Goal: Task Accomplishment & Management: Manage account settings

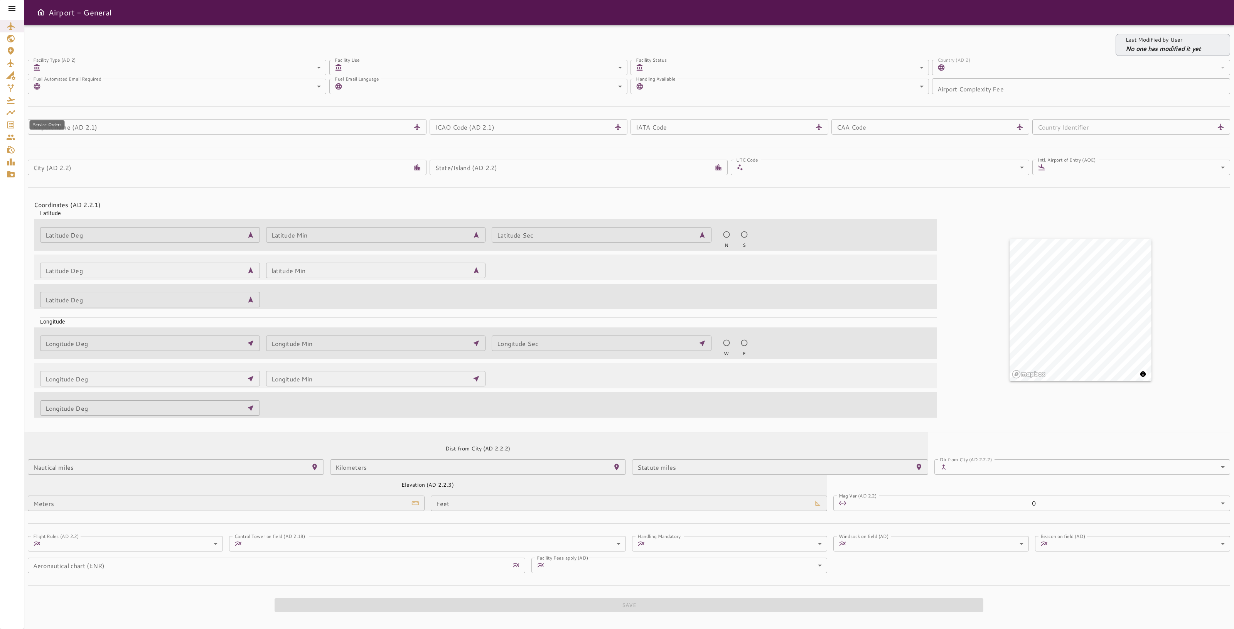
click at [14, 123] on icon "Service Orders" at bounding box center [10, 125] width 7 height 7
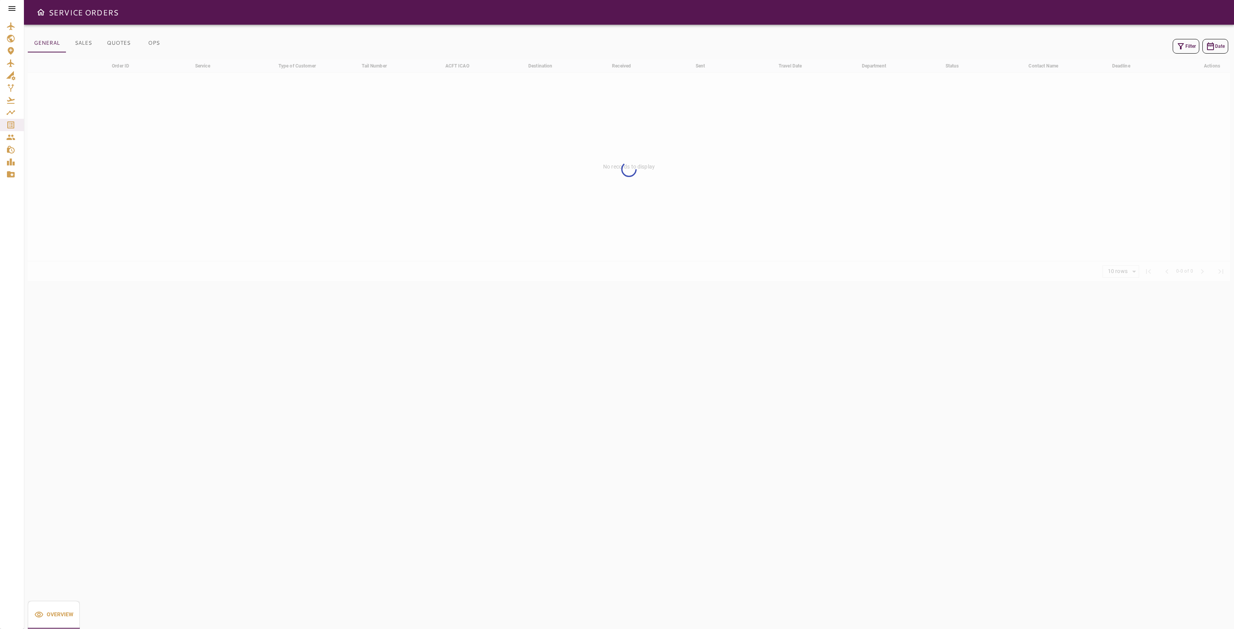
click at [1186, 41] on button "Filter" at bounding box center [1186, 46] width 27 height 15
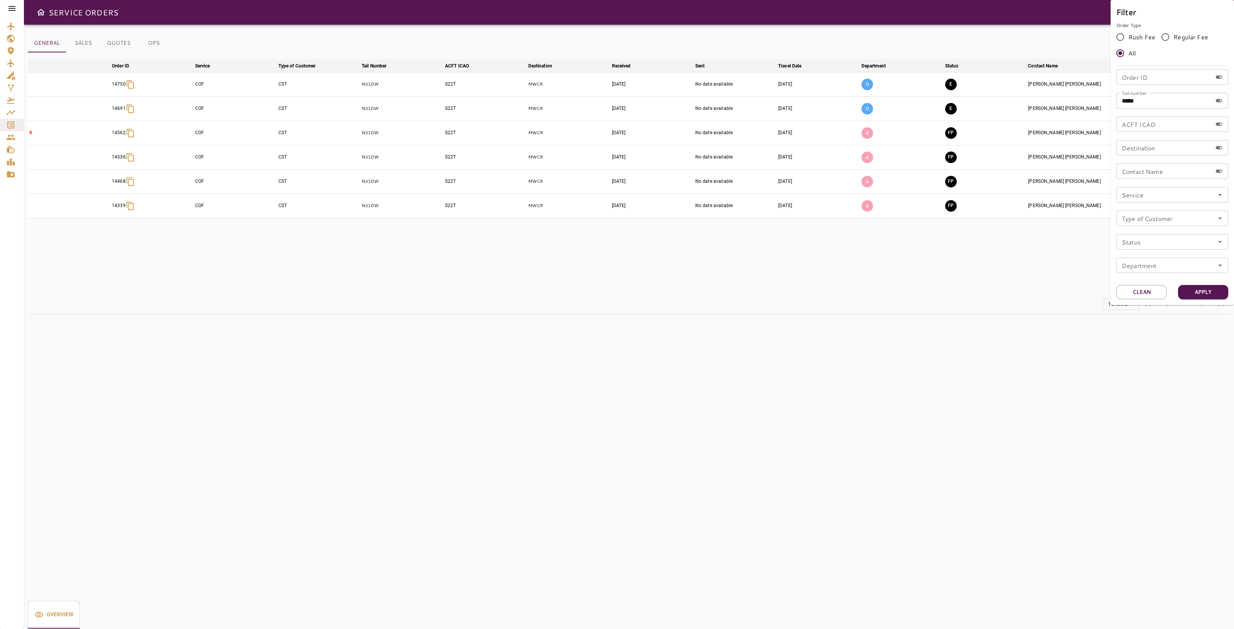
click at [968, 294] on div at bounding box center [617, 314] width 1234 height 629
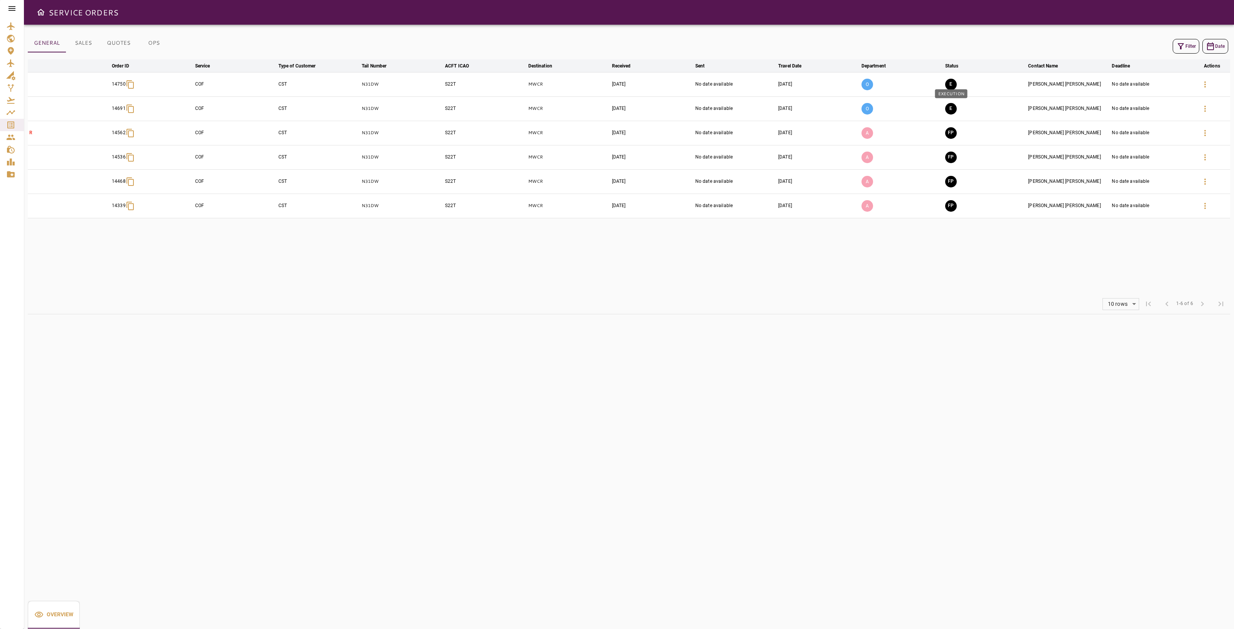
click at [955, 109] on button "E" at bounding box center [951, 109] width 12 height 12
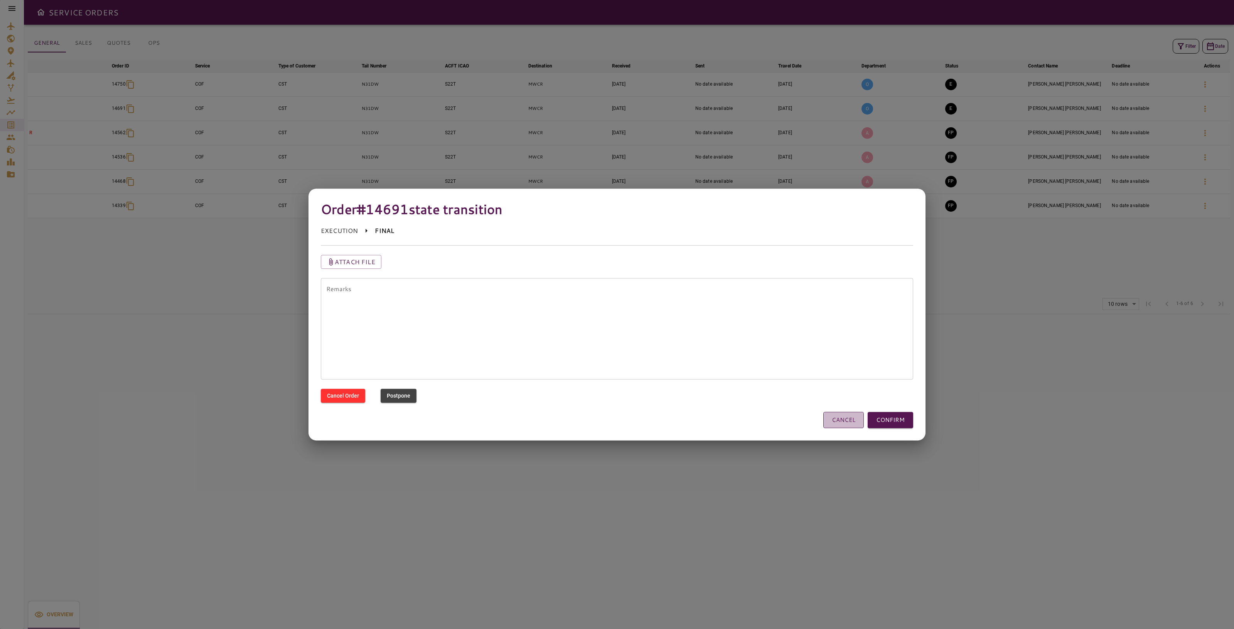
click at [849, 417] on button "CANCEL" at bounding box center [844, 420] width 41 height 16
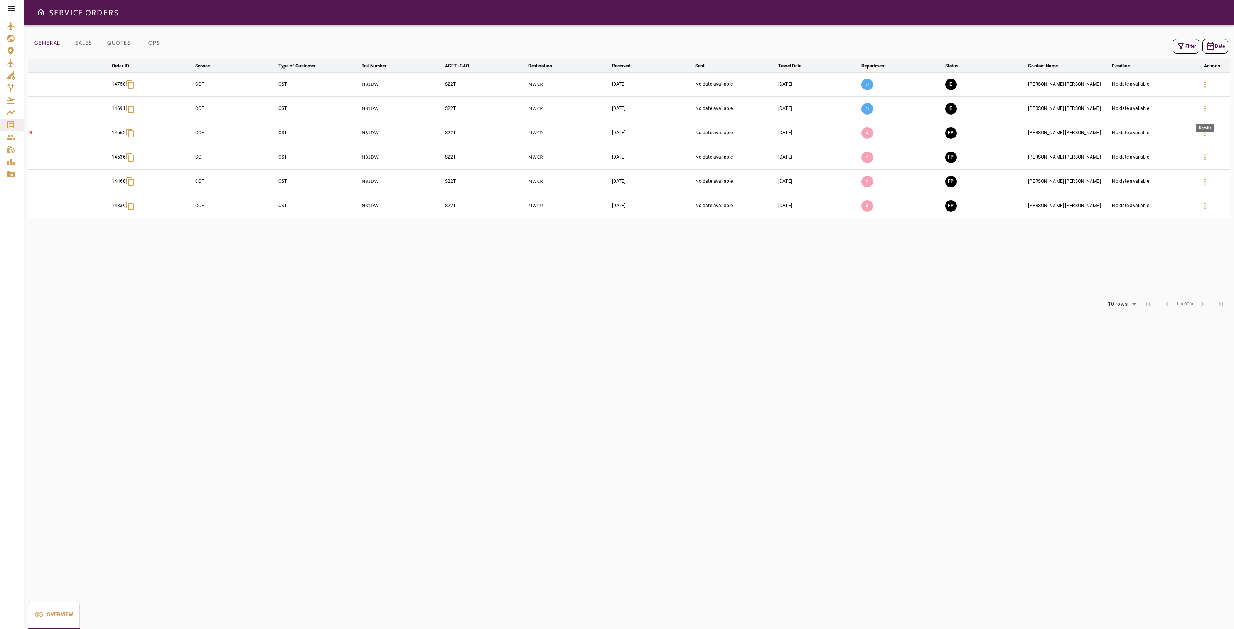
click at [1208, 111] on icon "button" at bounding box center [1205, 108] width 9 height 9
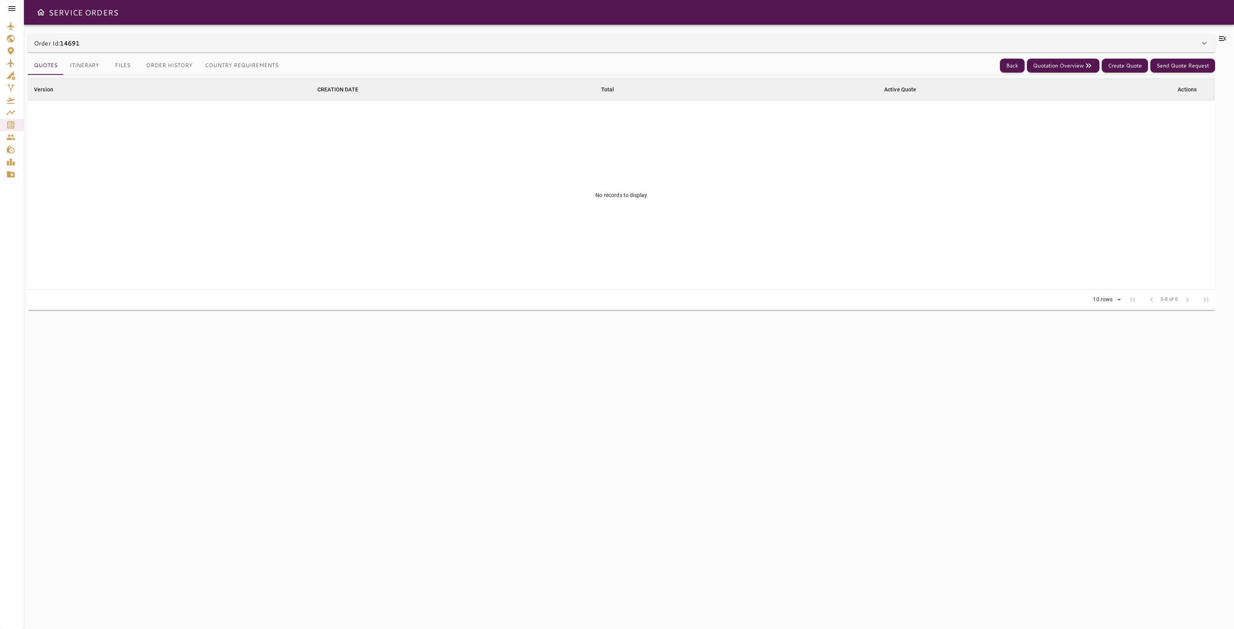
click at [13, 7] on icon at bounding box center [11, 8] width 9 height 9
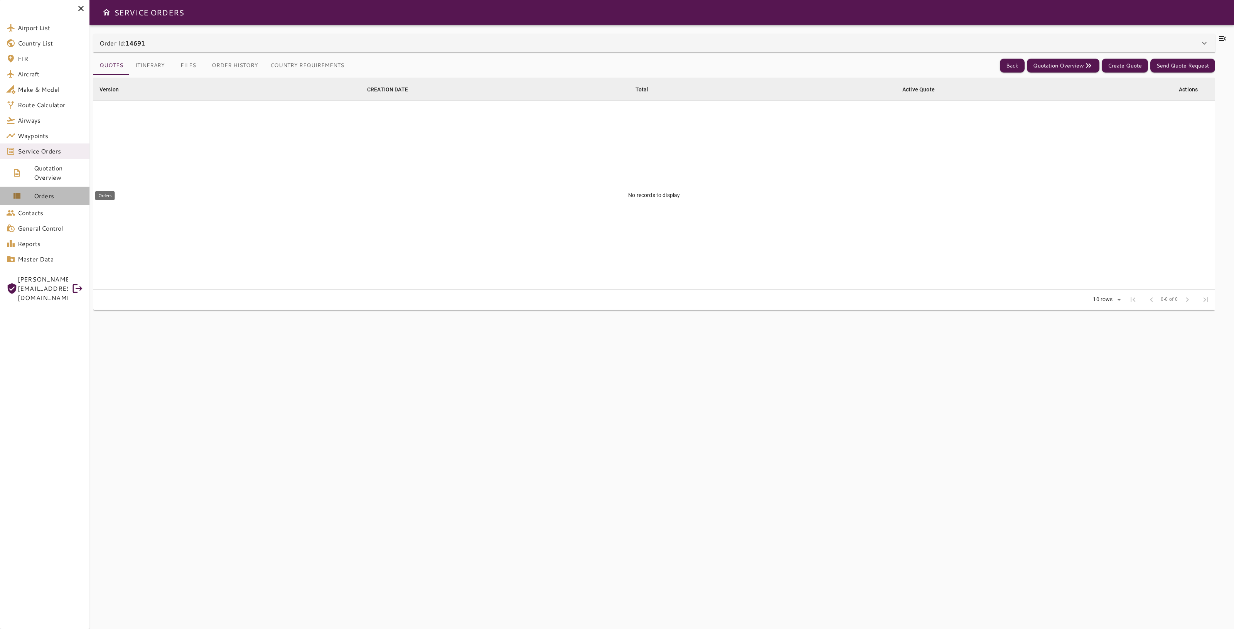
click at [37, 201] on link "Orders" at bounding box center [44, 196] width 89 height 19
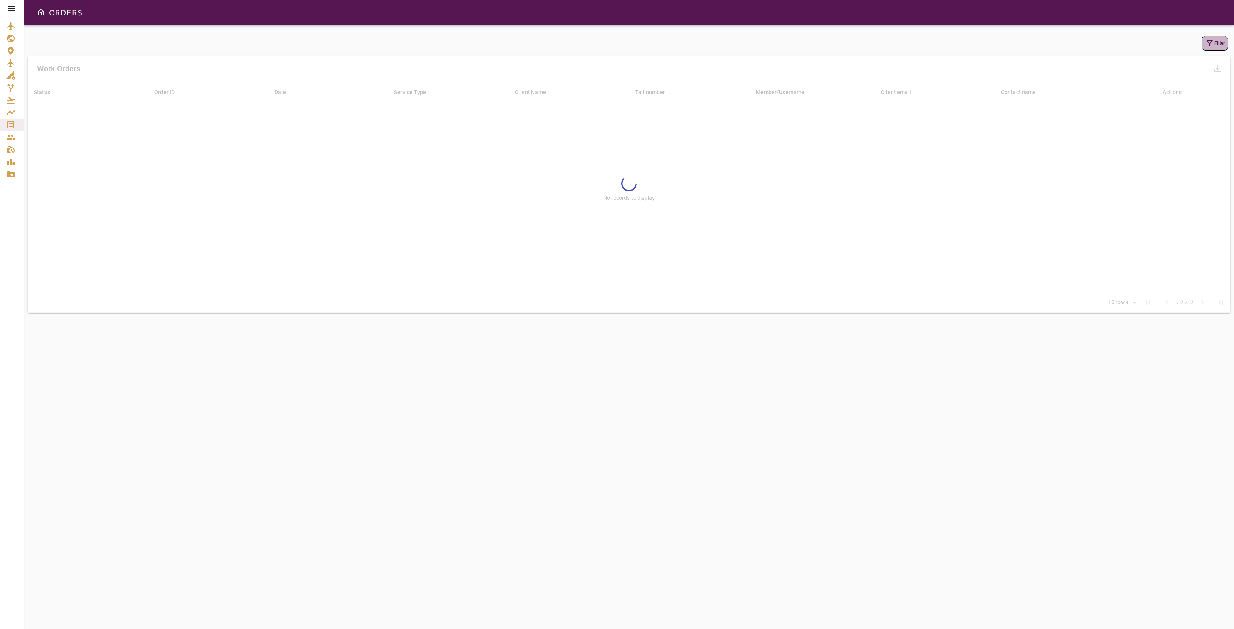
click at [1207, 45] on icon "button" at bounding box center [1209, 43] width 9 height 9
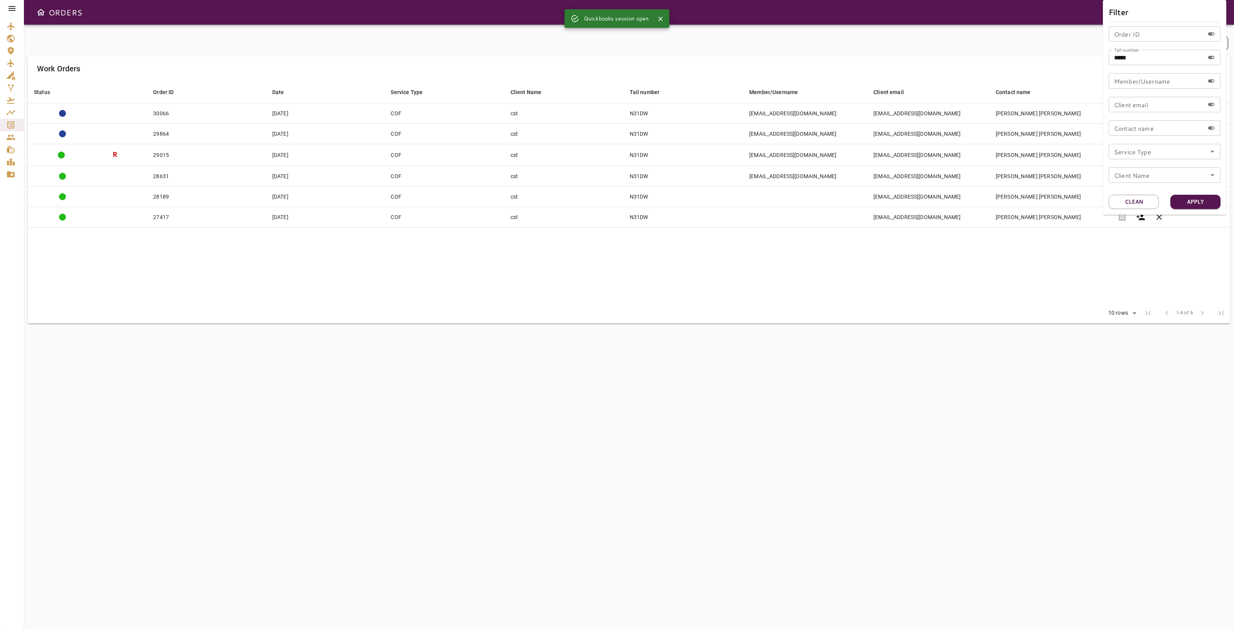
click at [969, 264] on div at bounding box center [617, 314] width 1234 height 629
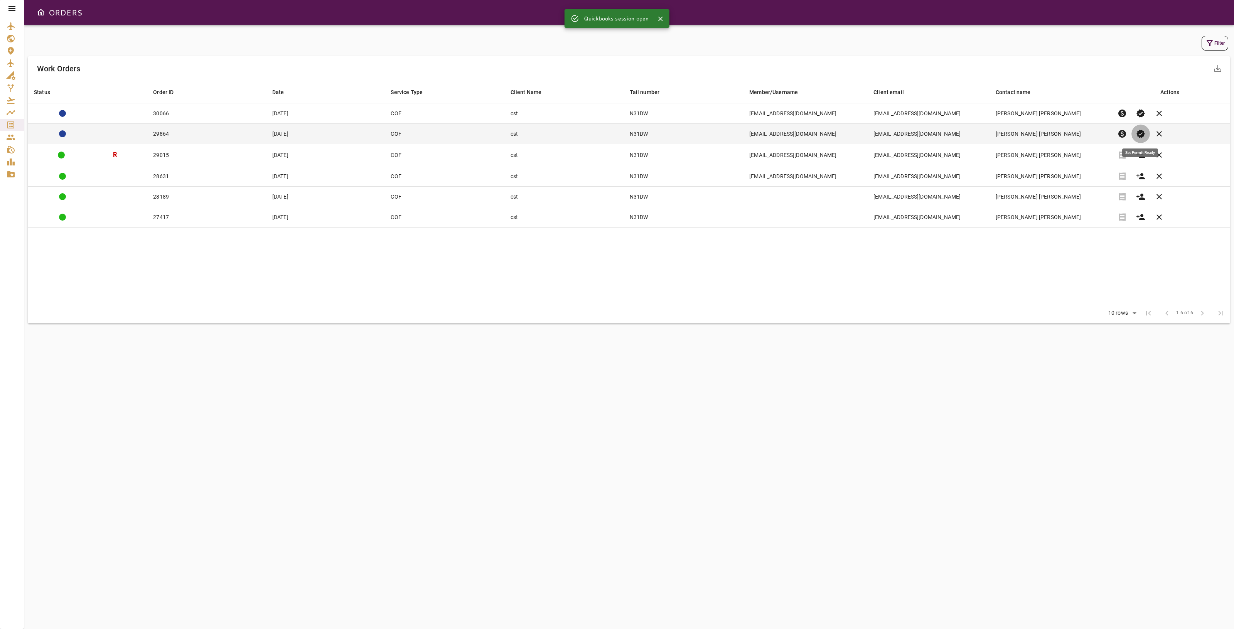
click at [1136, 133] on span "verified" at bounding box center [1140, 133] width 9 height 9
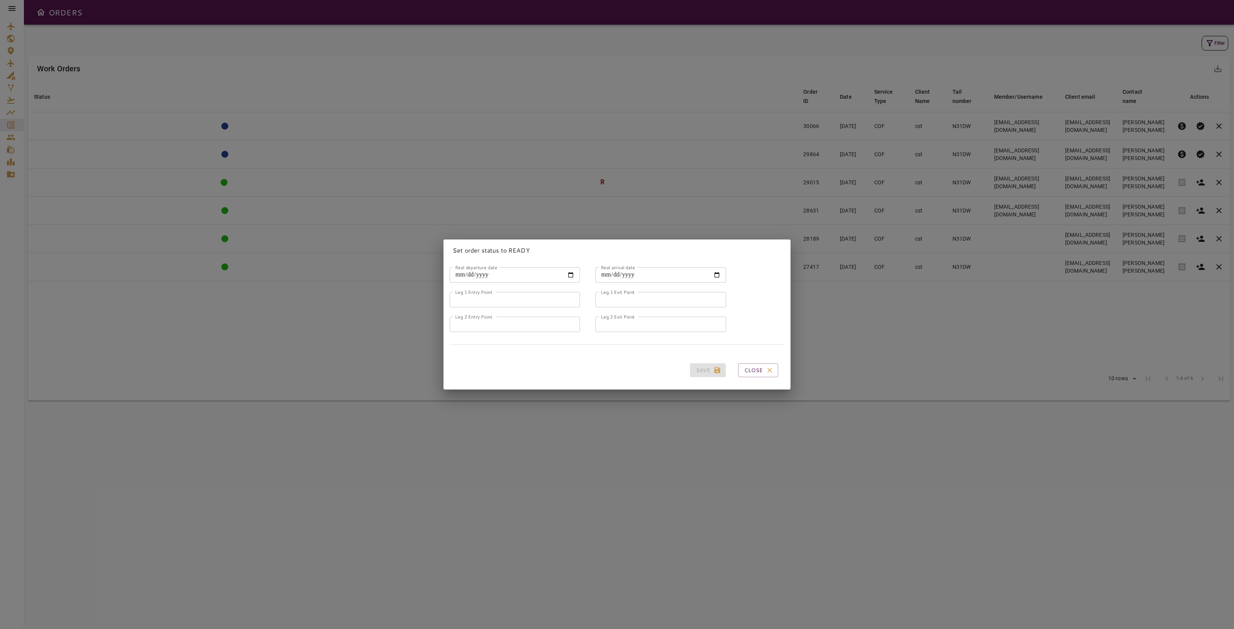
click at [567, 271] on input "Real departure date" at bounding box center [515, 274] width 130 height 15
type input "**********"
click at [710, 271] on input "Real arrival date" at bounding box center [661, 274] width 130 height 15
type input "**********"
click at [514, 294] on input "Leg 1 Entry Point" at bounding box center [515, 299] width 130 height 15
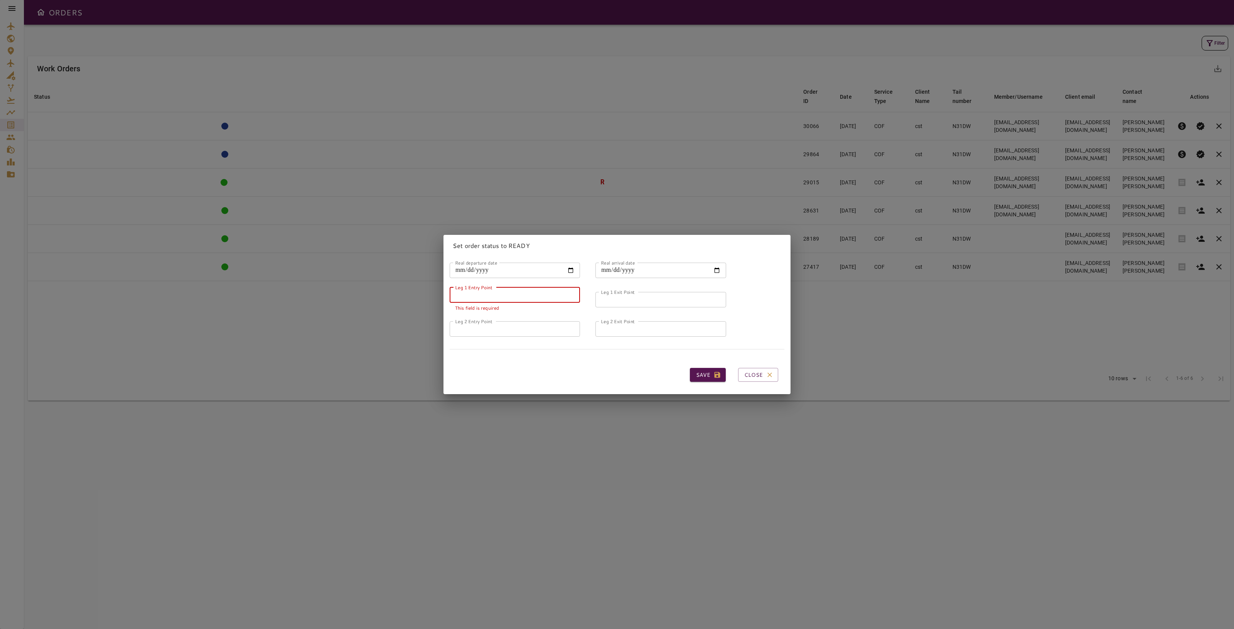
click at [523, 289] on input "Leg 1 Entry Point" at bounding box center [515, 294] width 130 height 15
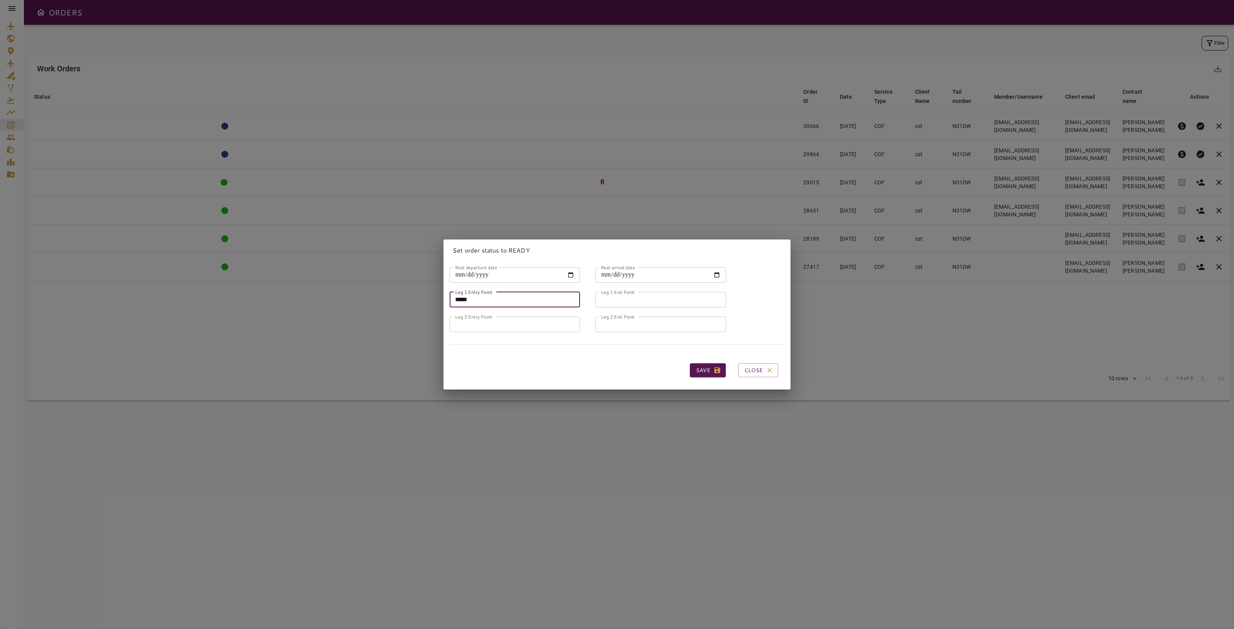
type input "*****"
click at [633, 296] on input "Leg 1 Exit Point" at bounding box center [661, 299] width 130 height 15
type input "*****"
click at [531, 323] on input "Leg 2 Entry Point" at bounding box center [515, 324] width 130 height 15
type input "*****"
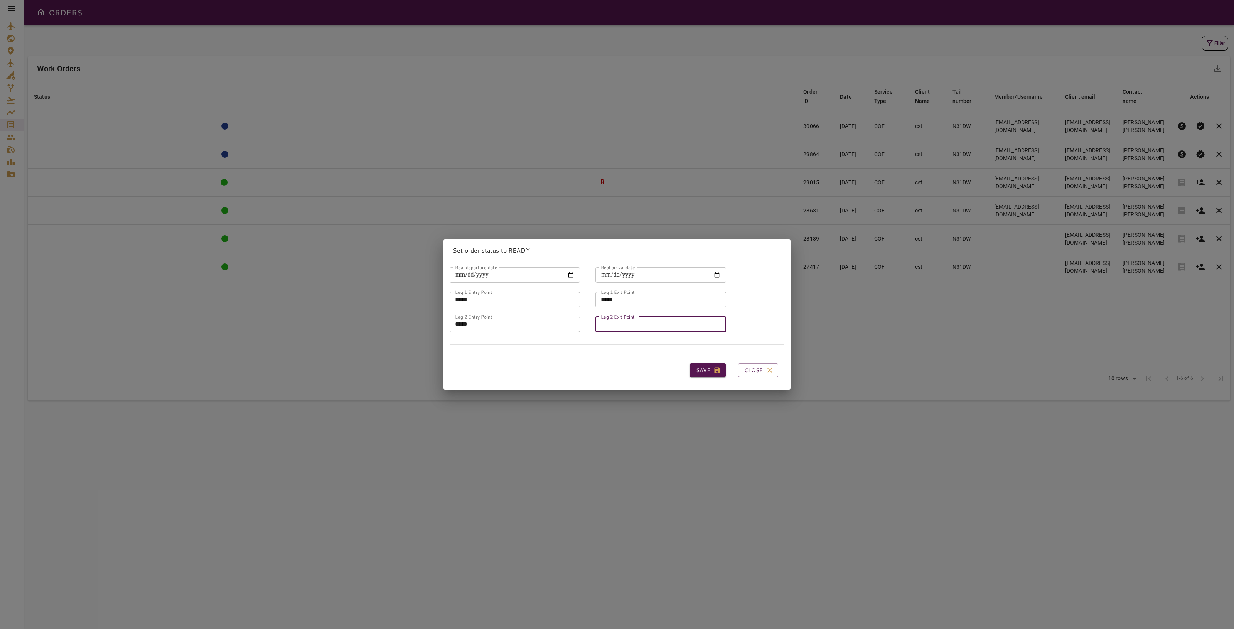
click at [631, 325] on input "Leg 2 Exit Point" at bounding box center [661, 324] width 130 height 15
type input "*****"
click at [604, 373] on div "Save Close" at bounding box center [617, 370] width 335 height 27
click at [714, 366] on icon "button" at bounding box center [718, 370] width 8 height 8
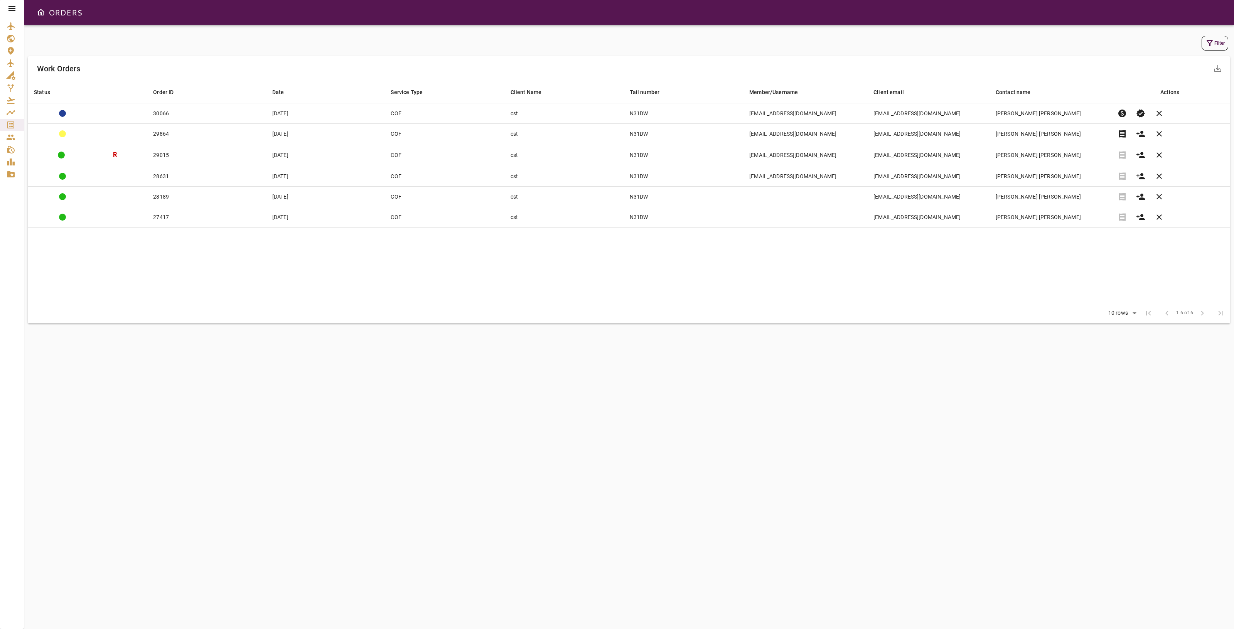
click at [14, 8] on icon at bounding box center [11, 8] width 7 height 5
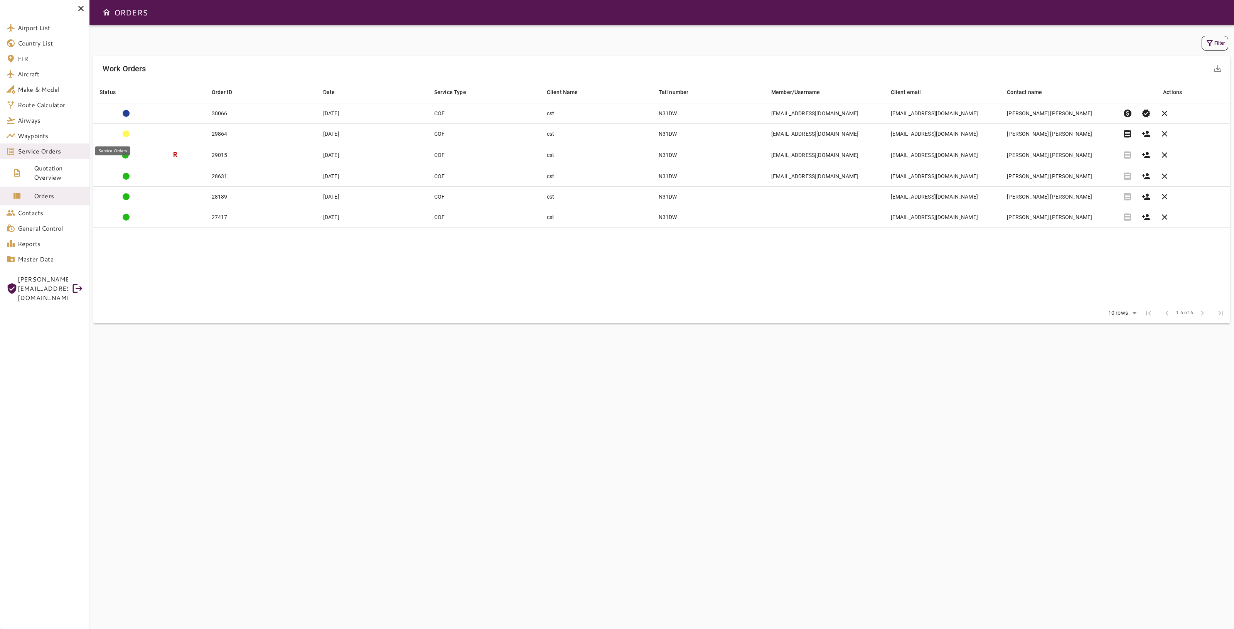
click at [57, 155] on link "Service Orders" at bounding box center [44, 150] width 89 height 15
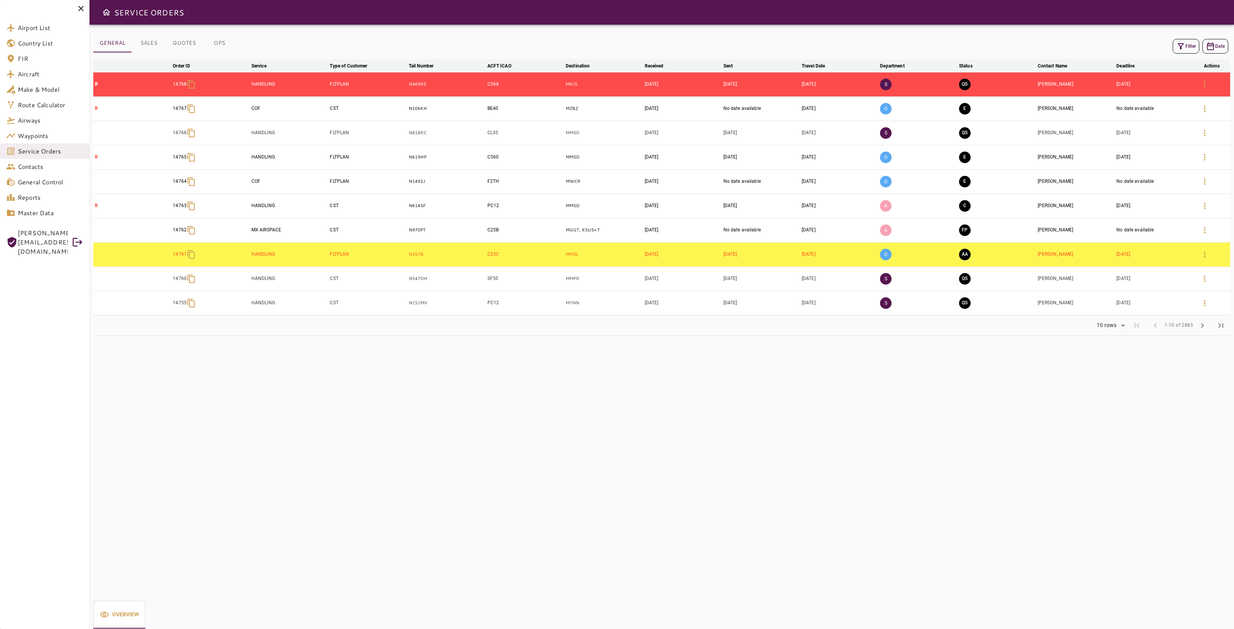
click at [1191, 48] on button "Filter" at bounding box center [1186, 46] width 27 height 15
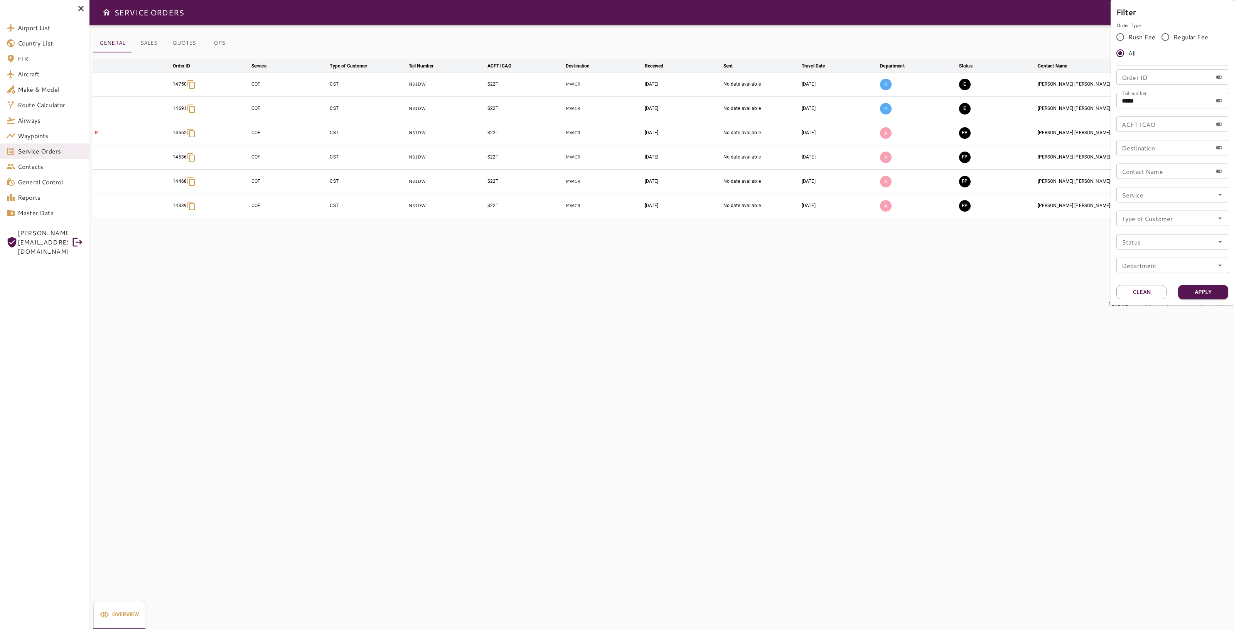
click at [928, 290] on div at bounding box center [617, 314] width 1234 height 629
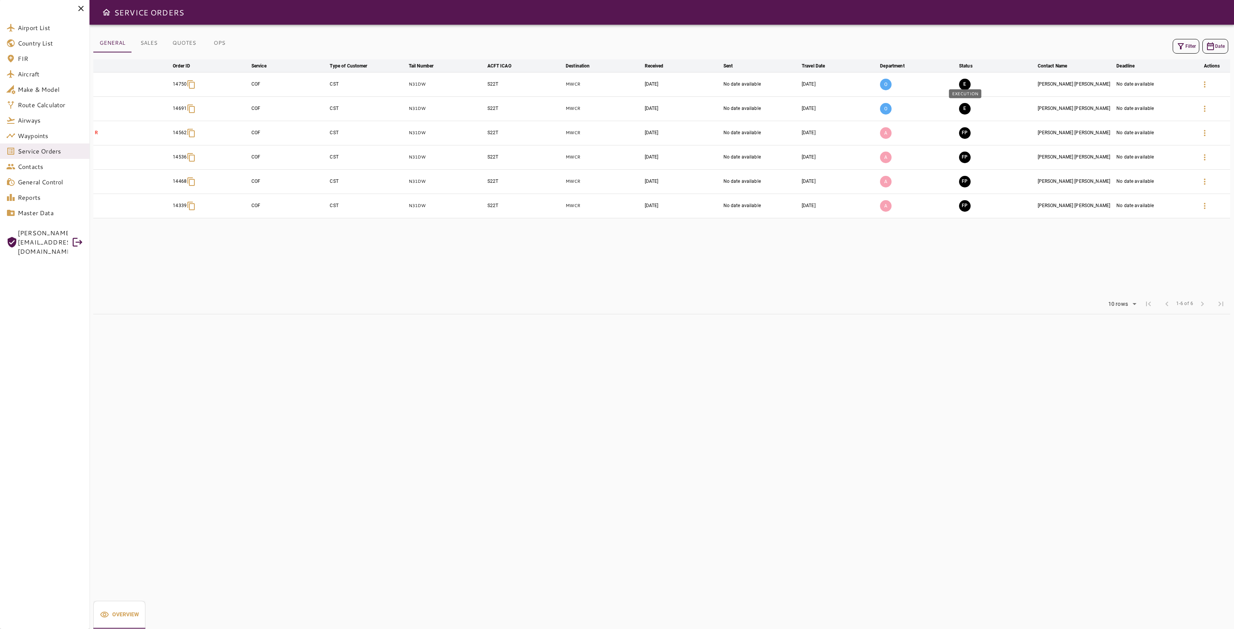
click at [967, 109] on button "E" at bounding box center [965, 109] width 12 height 12
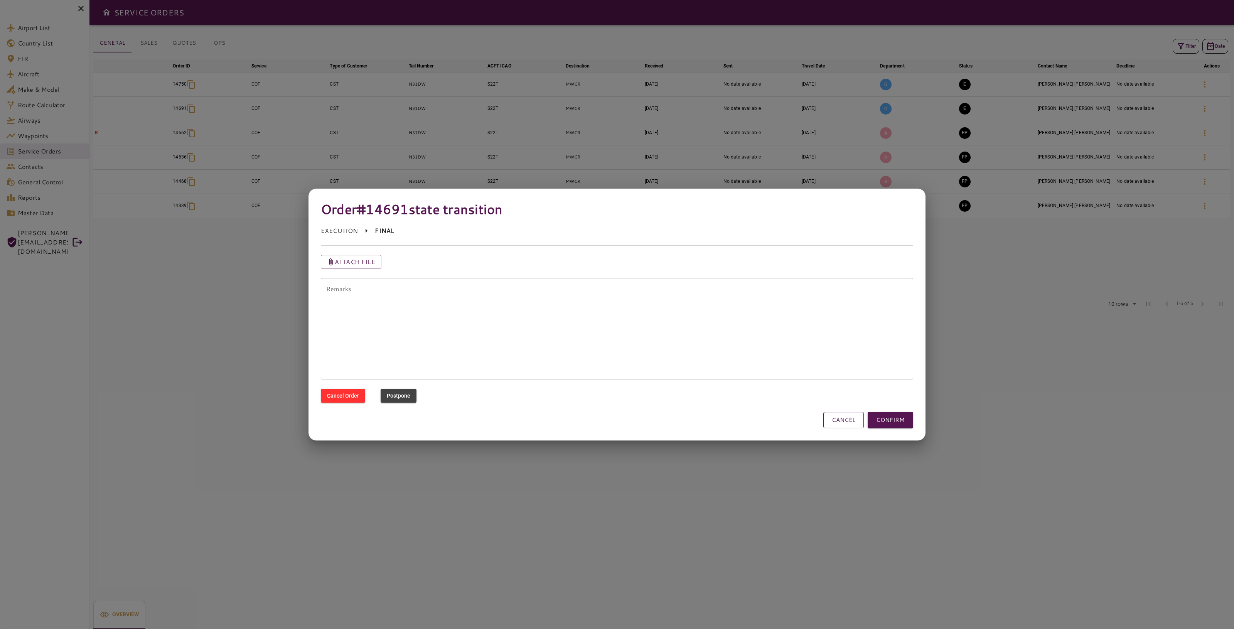
click at [849, 422] on button "CANCEL" at bounding box center [844, 420] width 41 height 16
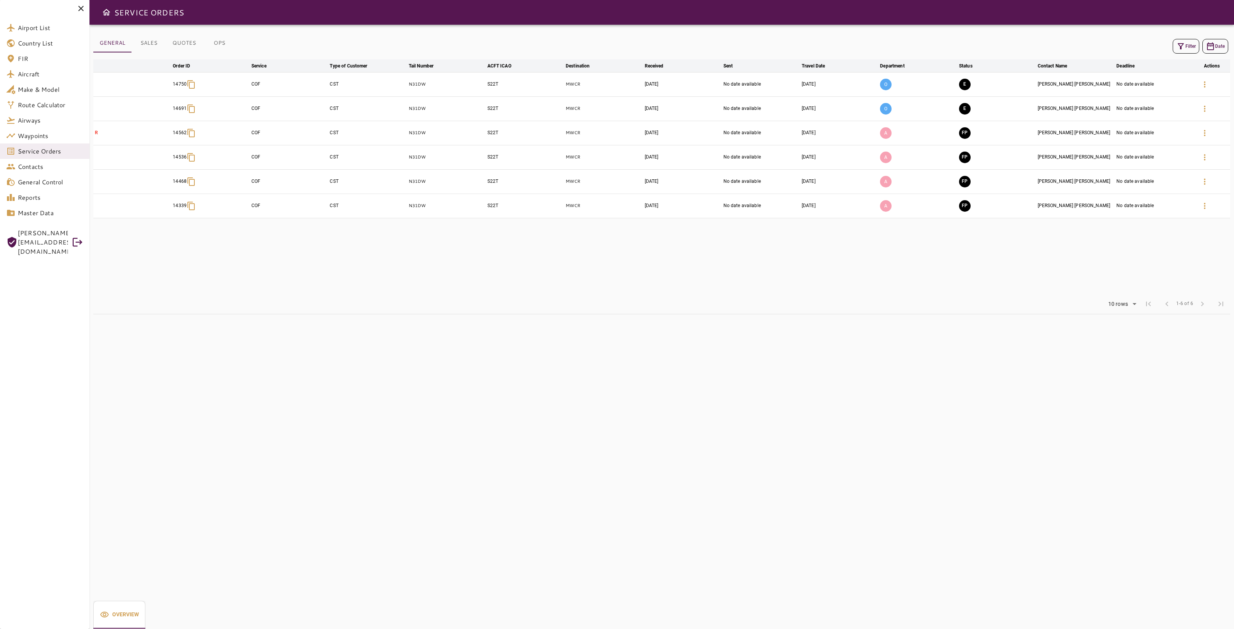
click at [965, 109] on button "E" at bounding box center [965, 109] width 12 height 12
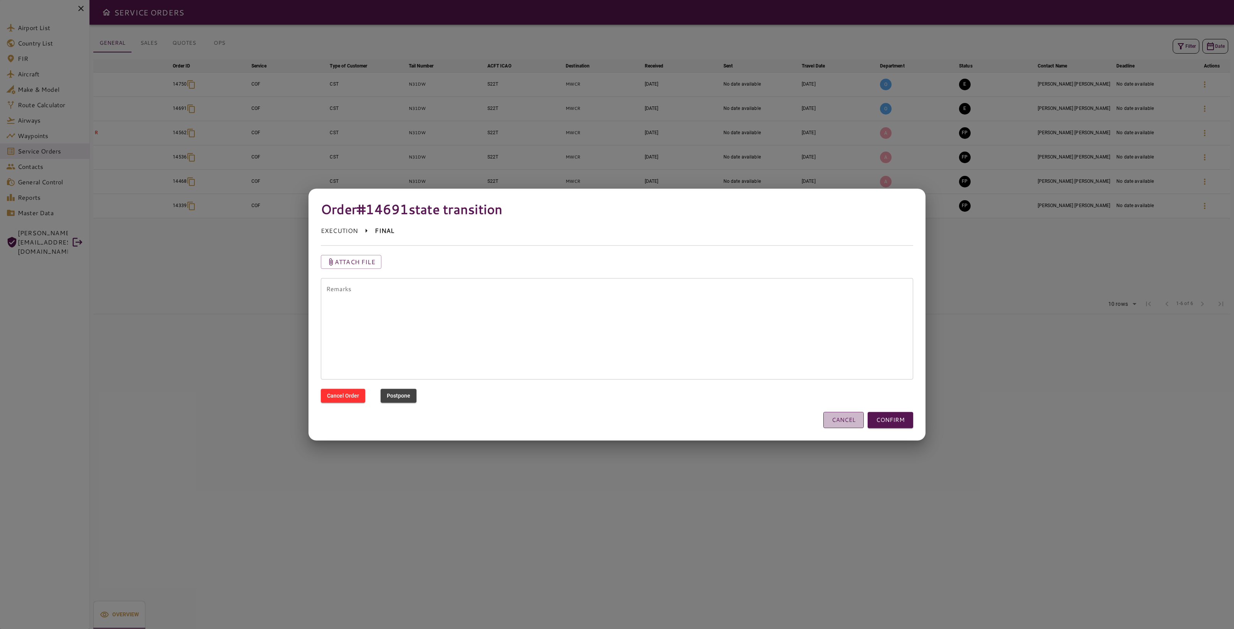
click at [835, 425] on button "CANCEL" at bounding box center [844, 420] width 41 height 16
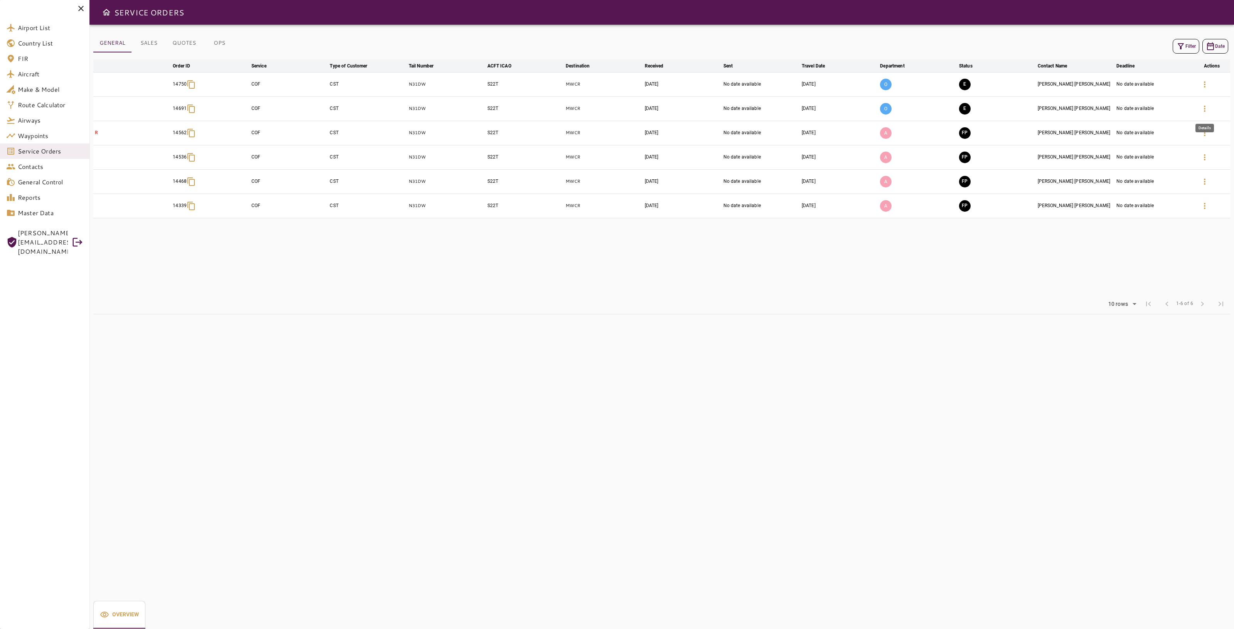
click at [1207, 112] on icon "button" at bounding box center [1204, 108] width 9 height 9
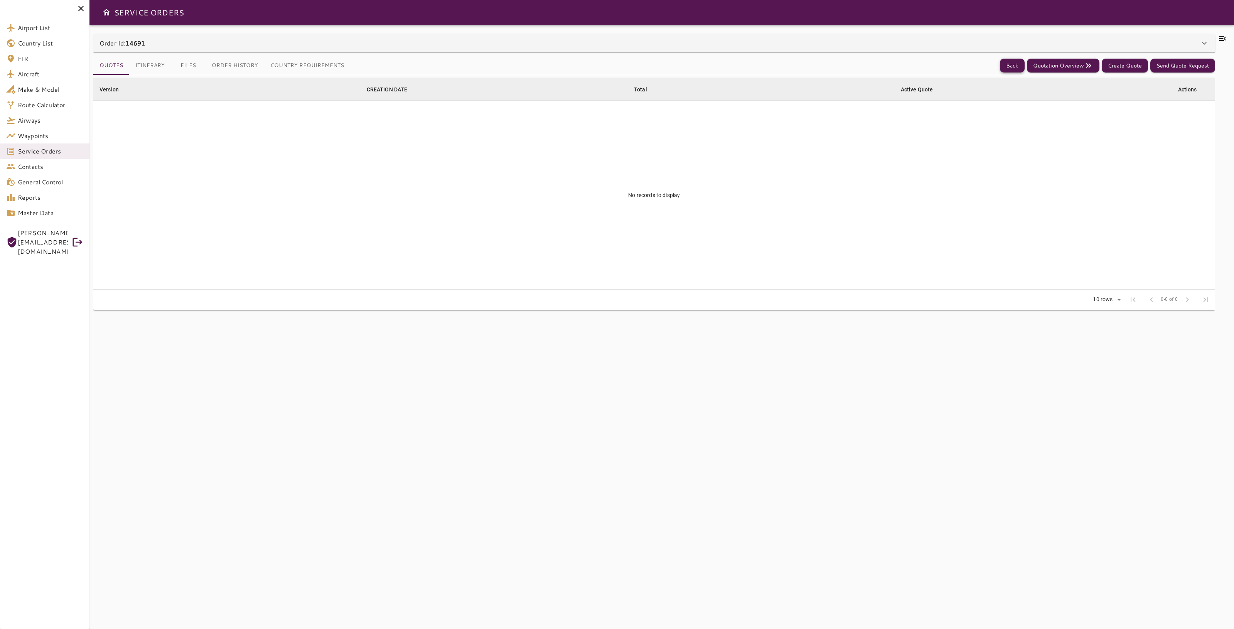
click at [1011, 66] on button "Back" at bounding box center [1012, 66] width 25 height 14
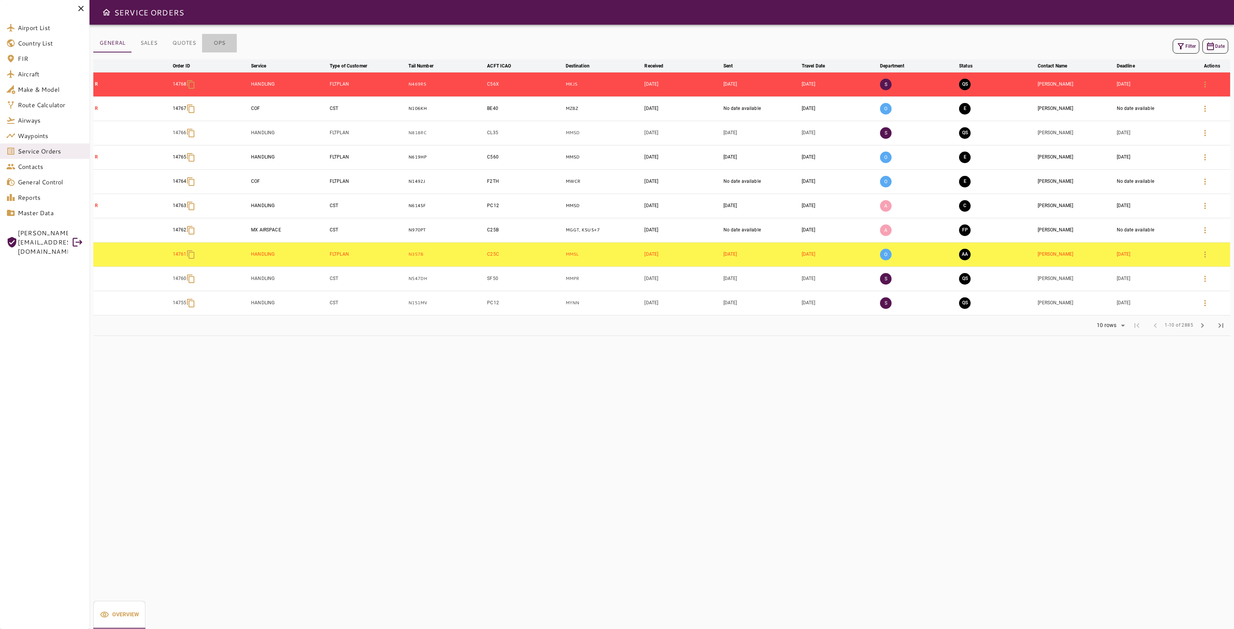
click at [212, 44] on button "OPS" at bounding box center [219, 43] width 35 height 19
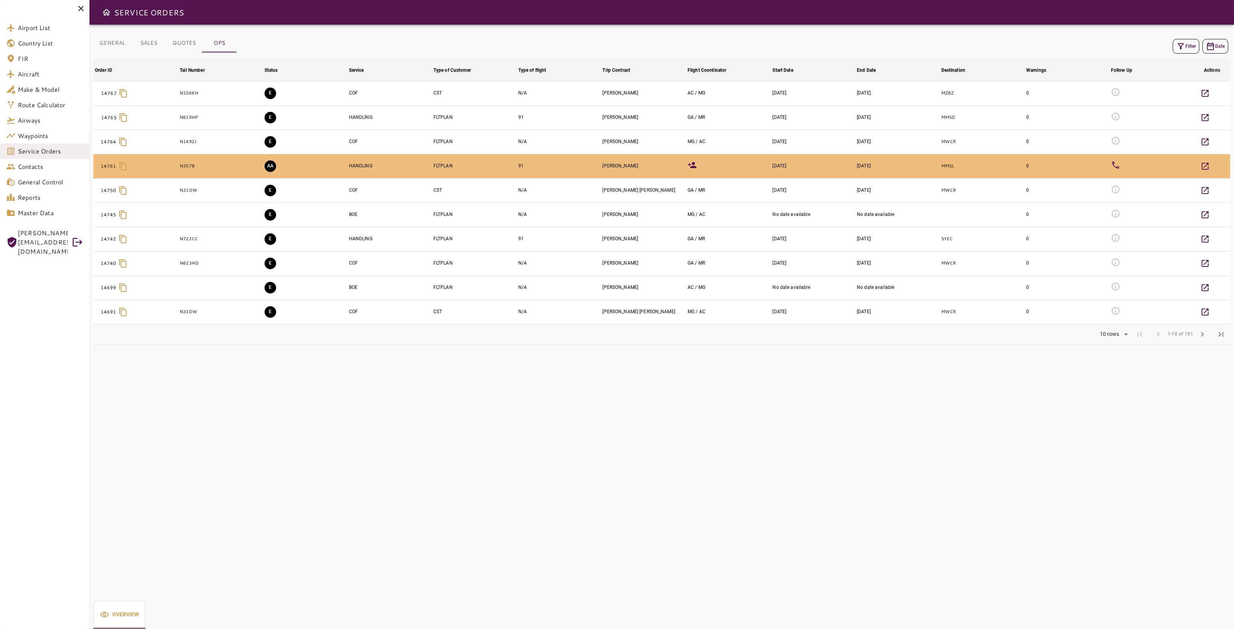
click at [1179, 47] on icon "button" at bounding box center [1181, 46] width 9 height 9
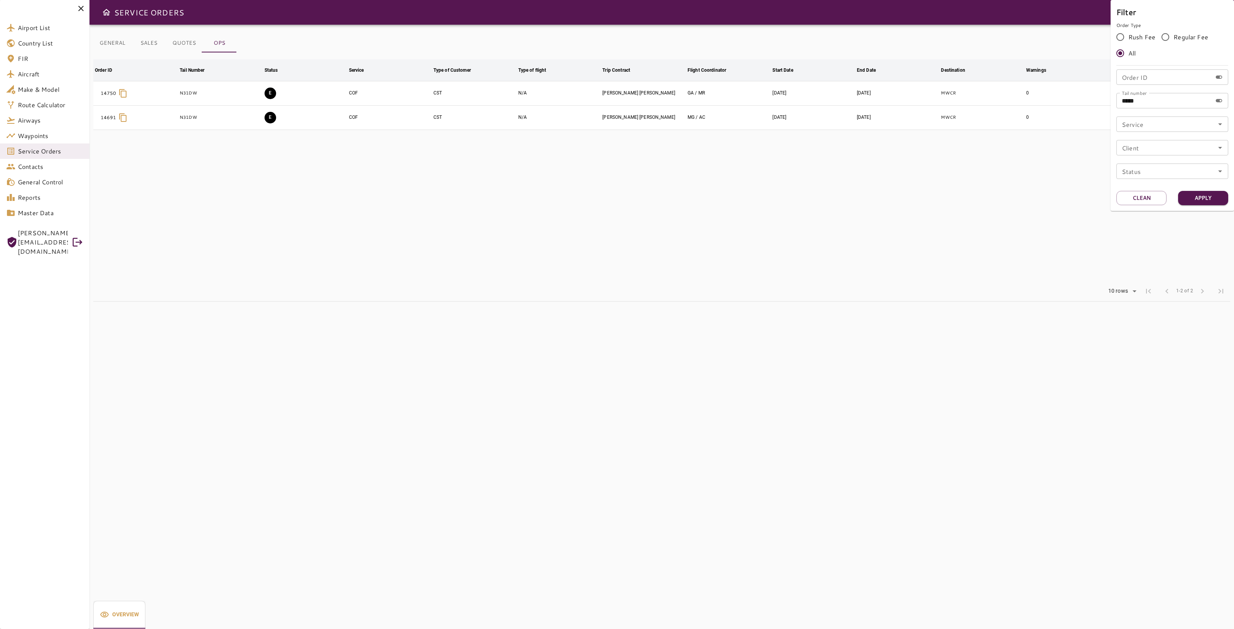
click at [886, 205] on div at bounding box center [617, 314] width 1234 height 629
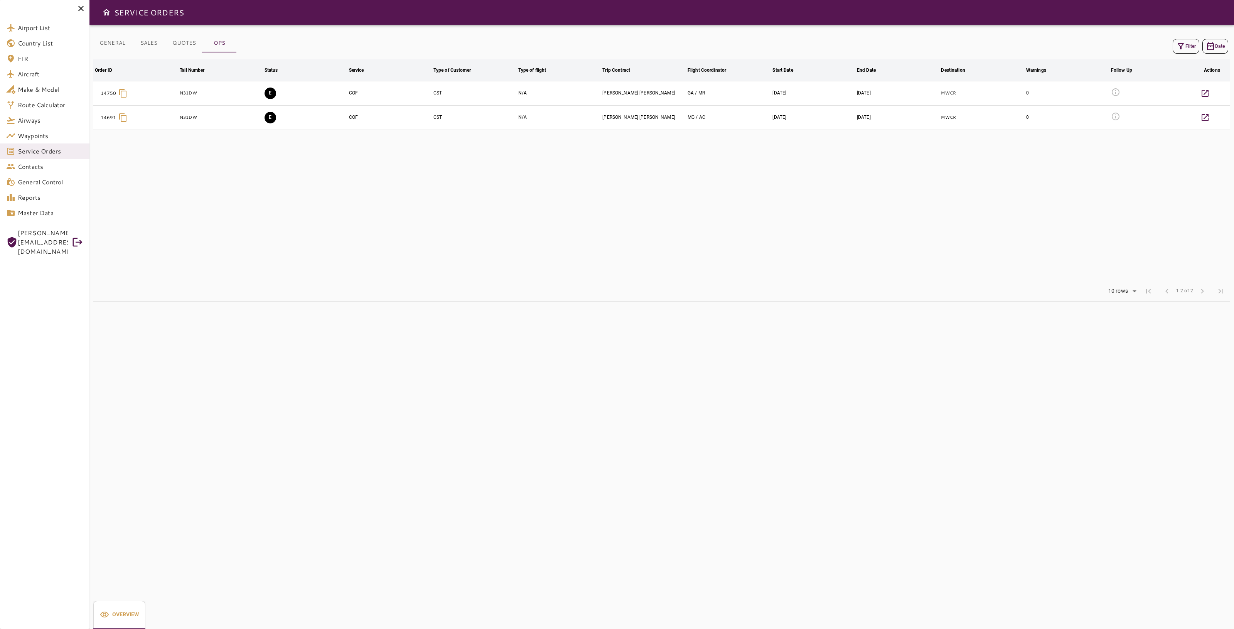
click at [271, 118] on button "E" at bounding box center [271, 118] width 12 height 12
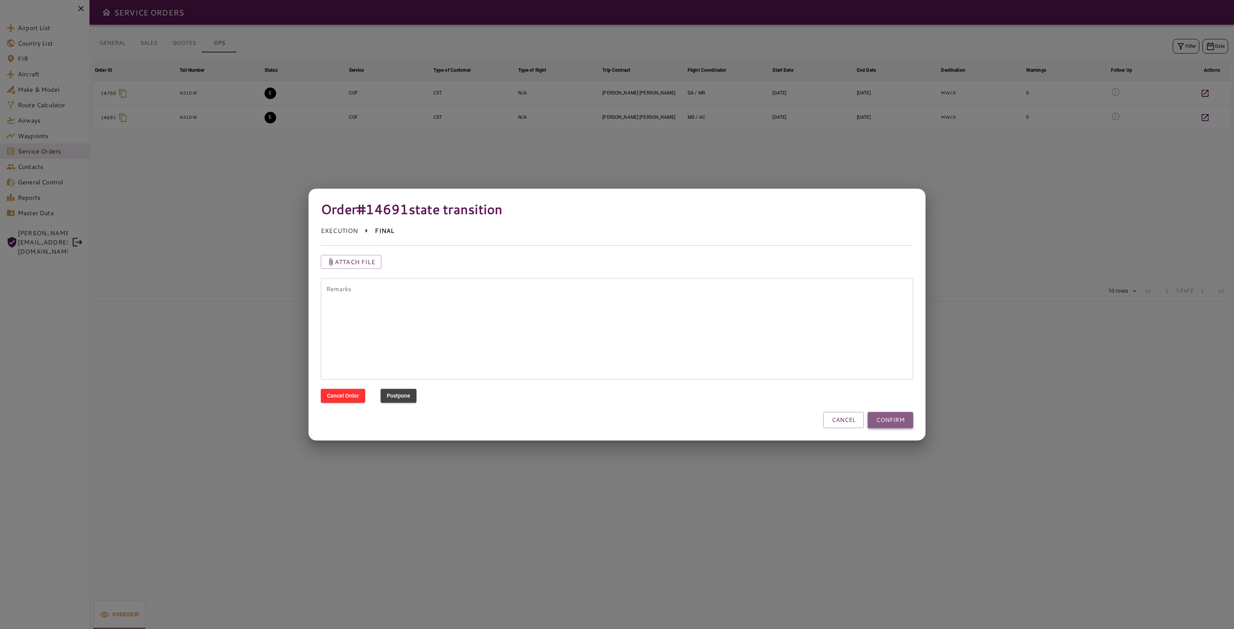
click at [902, 424] on button "CONFIRM" at bounding box center [891, 420] width 46 height 16
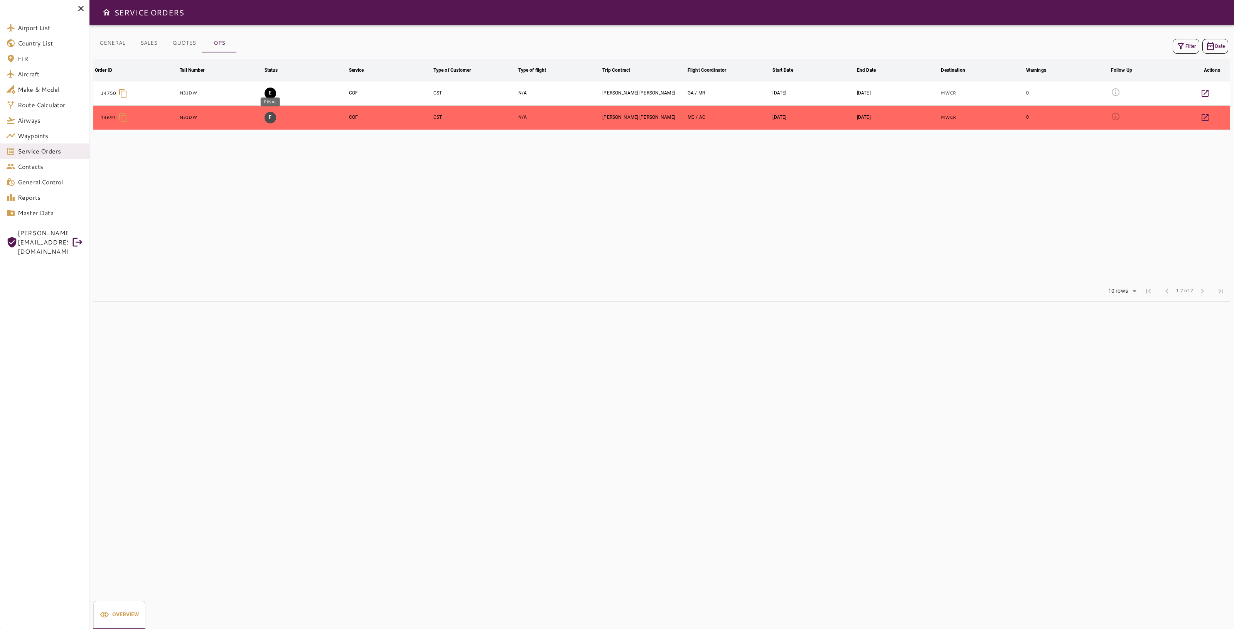
click at [269, 117] on button "F" at bounding box center [271, 118] width 12 height 12
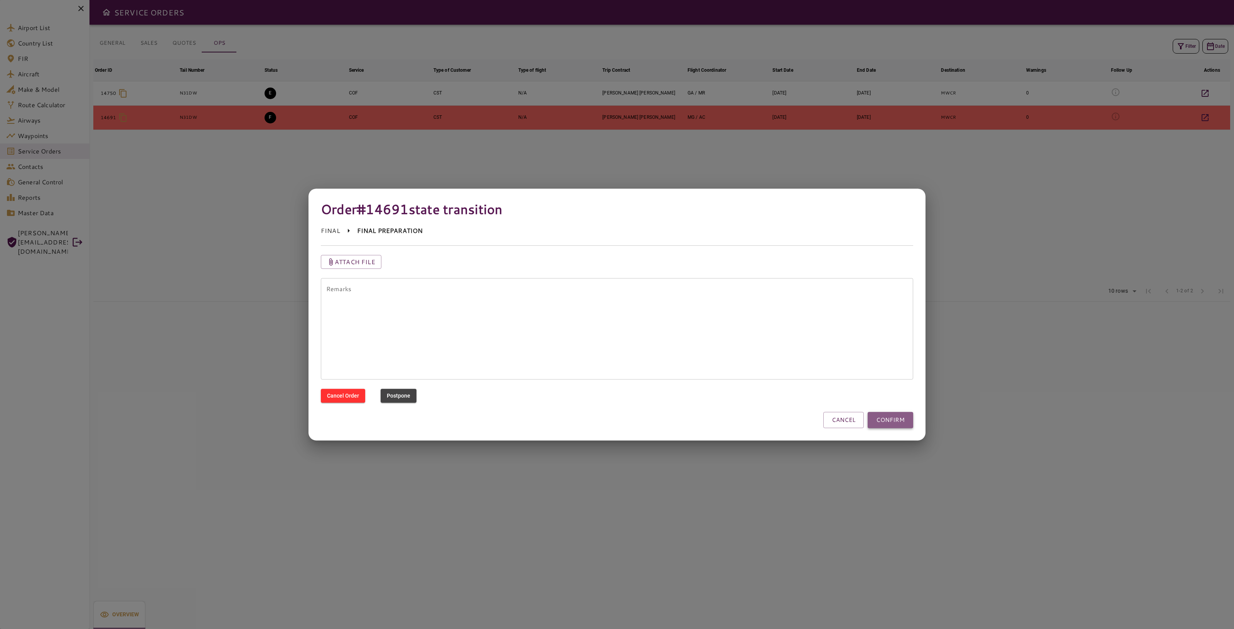
click at [879, 420] on button "CONFIRM" at bounding box center [891, 420] width 46 height 16
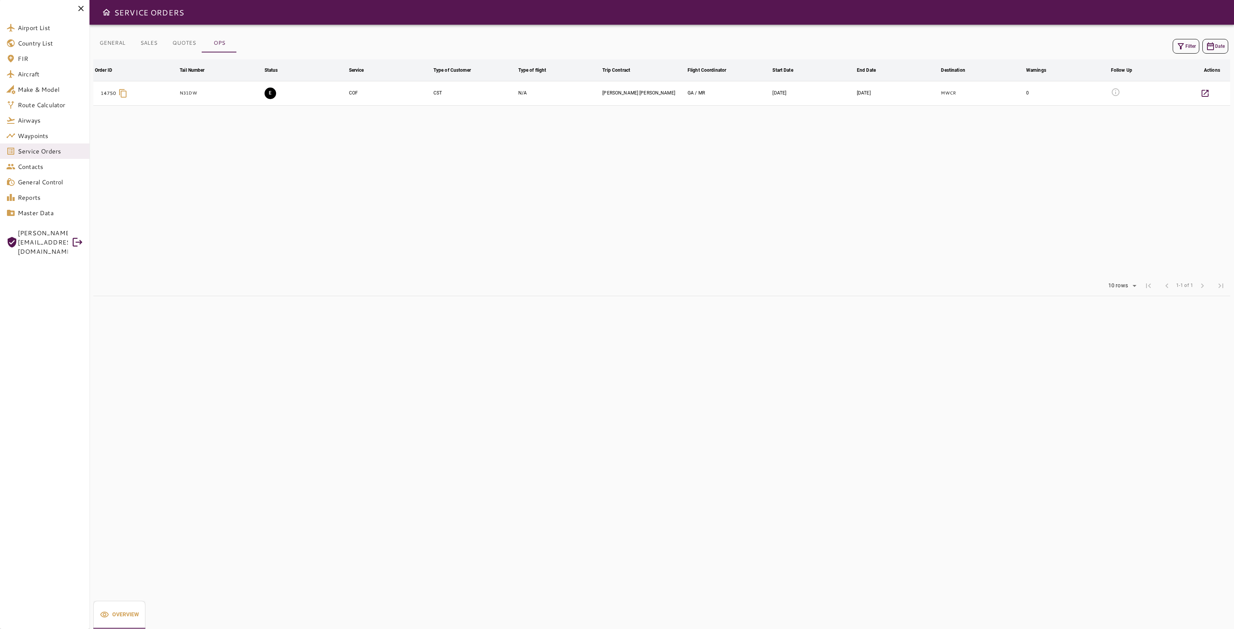
click at [39, 383] on div "Airport List Country List FIR Aircraft Make & Model Route Calculator Airways Wa…" at bounding box center [44, 314] width 89 height 629
click at [325, 284] on div "Rows per page: 10 rows ** 1-1 of 1 first_page chevron_left 1-1 of 1 chevron_rig…" at bounding box center [661, 286] width 1137 height 20
